Goal: Information Seeking & Learning: Learn about a topic

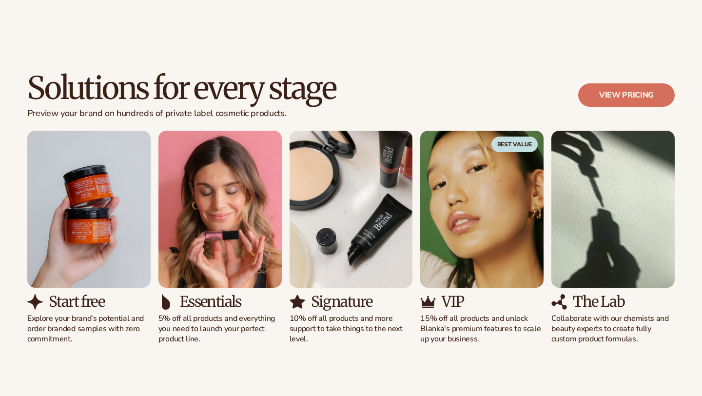
scroll to position [841, 0]
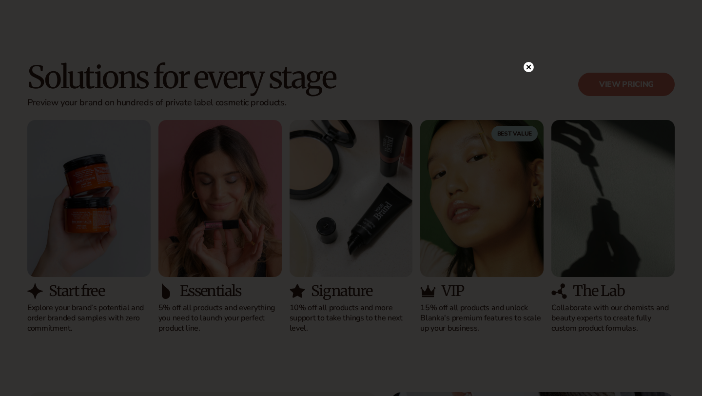
click at [531, 70] on circle at bounding box center [529, 67] width 10 height 10
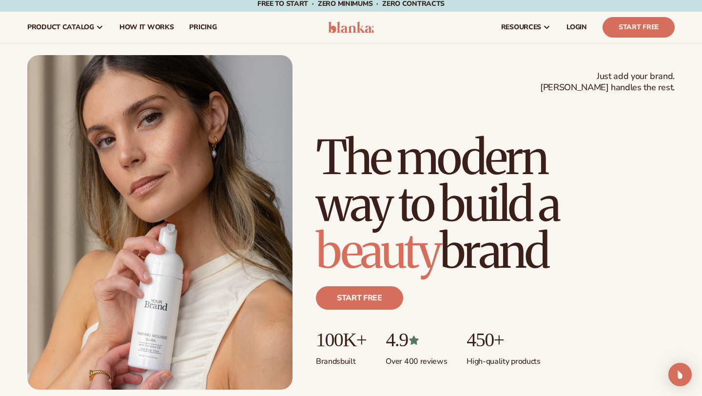
scroll to position [0, 0]
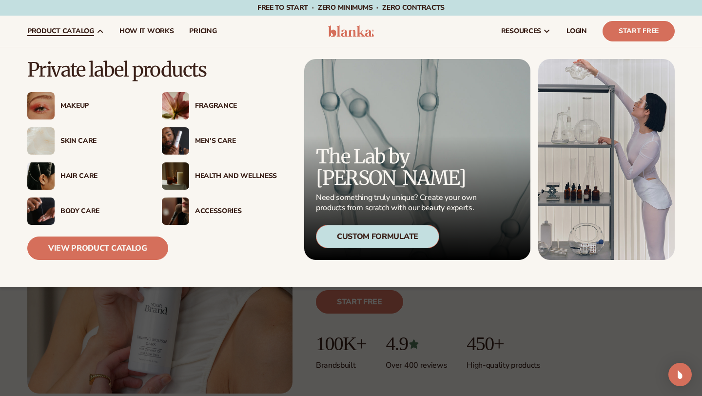
click at [85, 138] on div "Skin Care" at bounding box center [101, 141] width 82 height 8
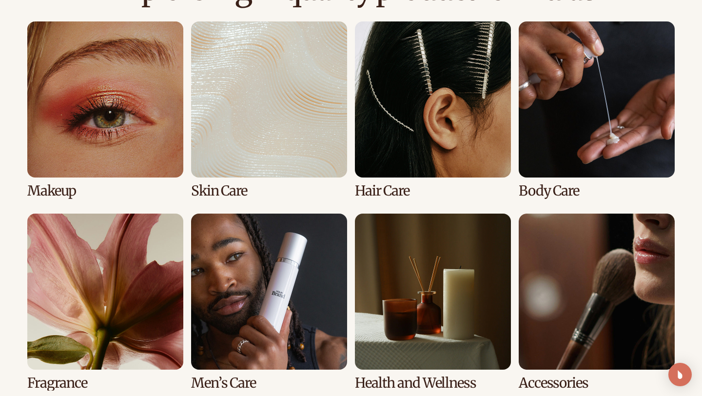
scroll to position [718, 0]
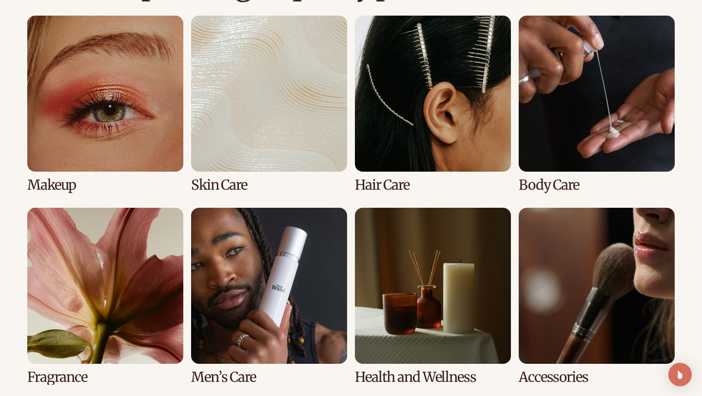
click at [242, 120] on link "2 / 8" at bounding box center [269, 104] width 156 height 177
